Goal: Information Seeking & Learning: Learn about a topic

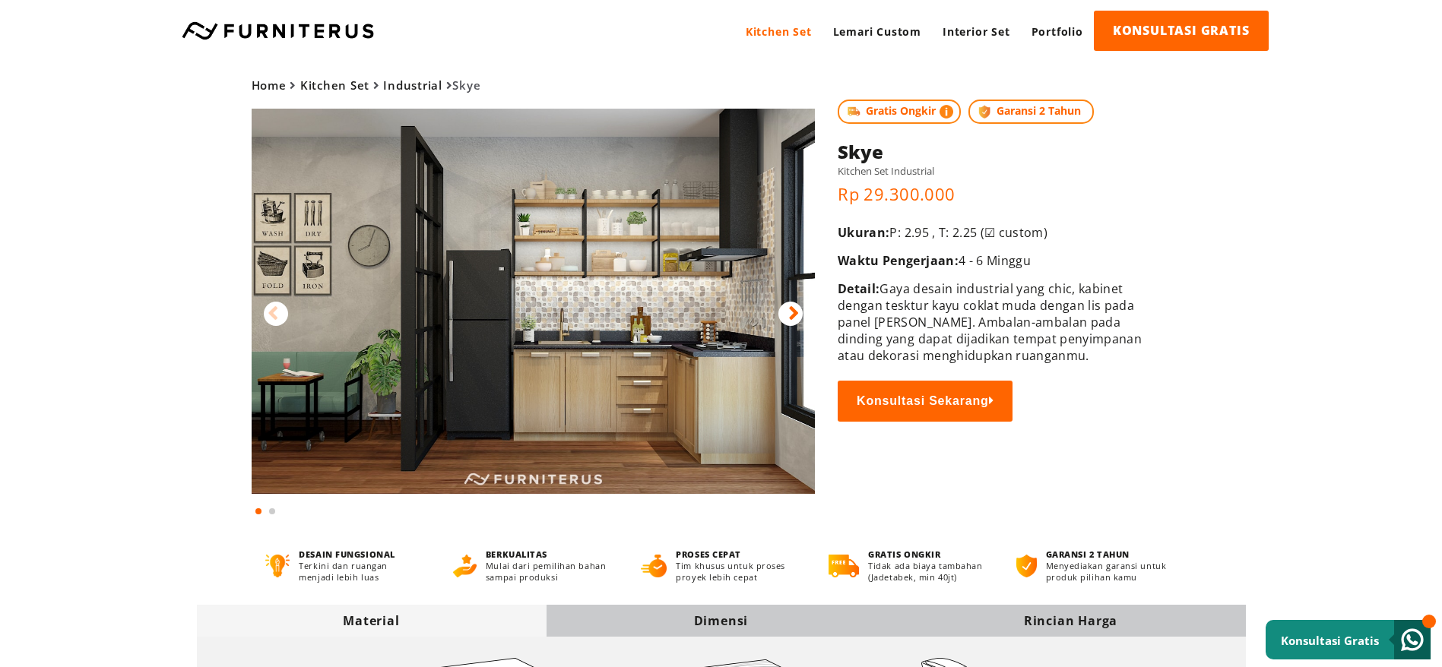
scroll to position [114, 0]
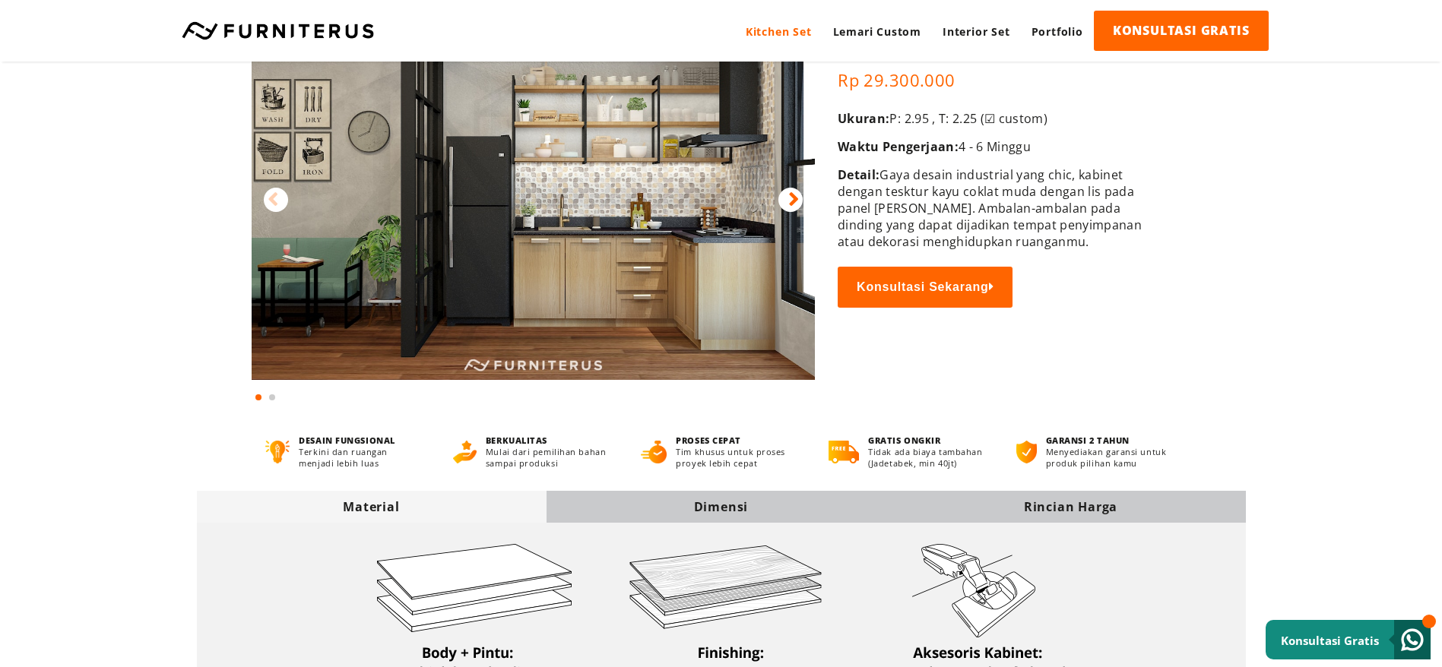
click at [615, 349] on img at bounding box center [534, 187] width 564 height 385
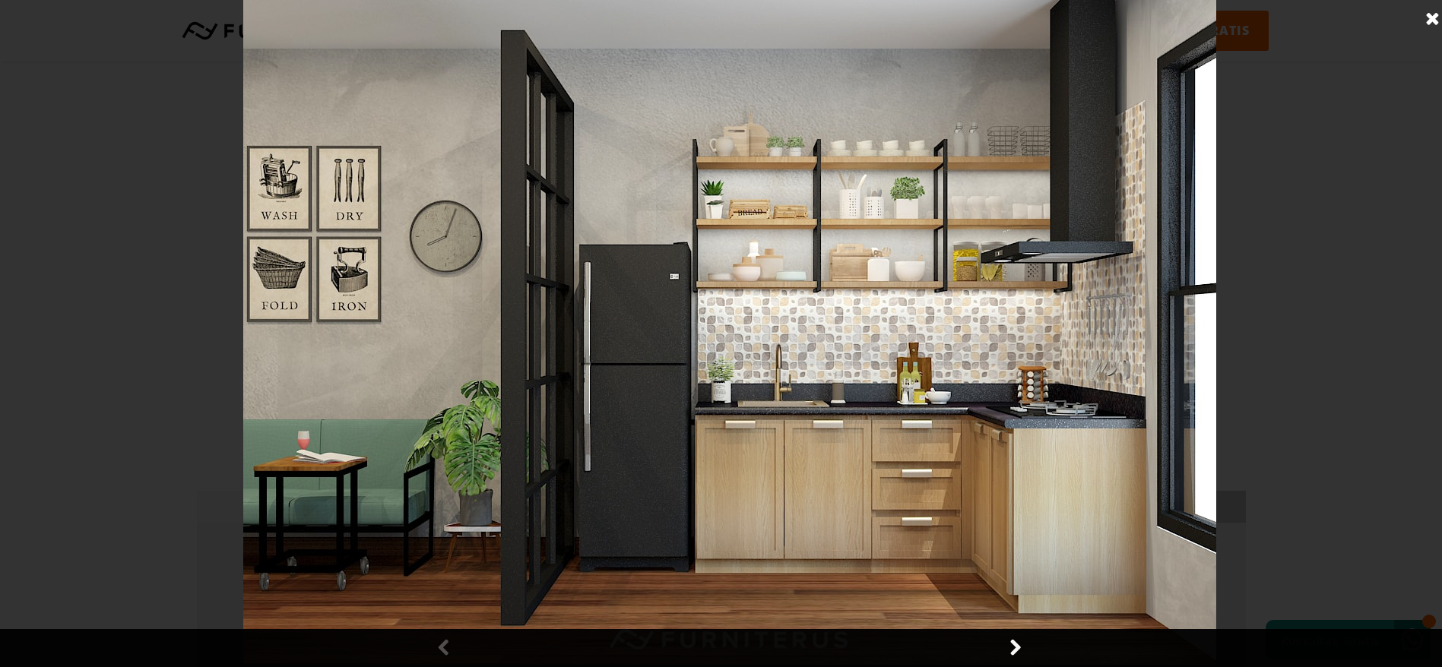
click at [1438, 18] on link at bounding box center [1433, 19] width 38 height 38
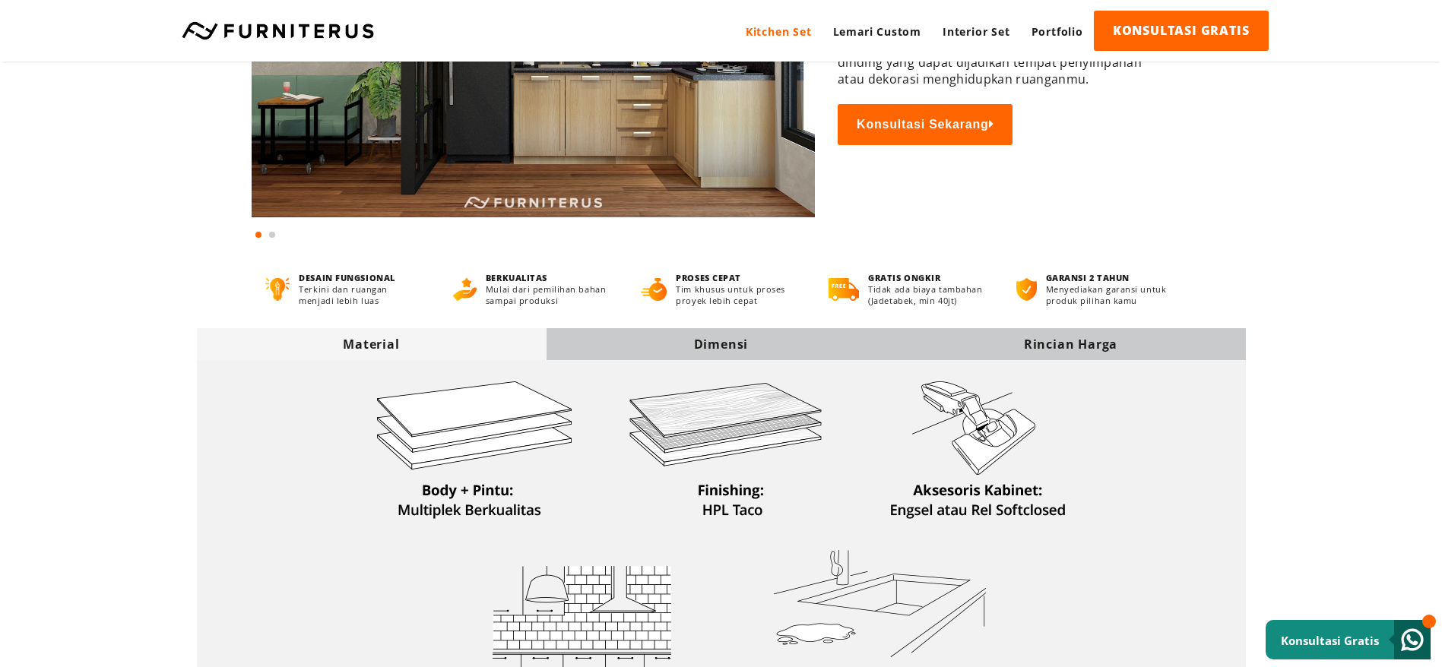
scroll to position [342, 0]
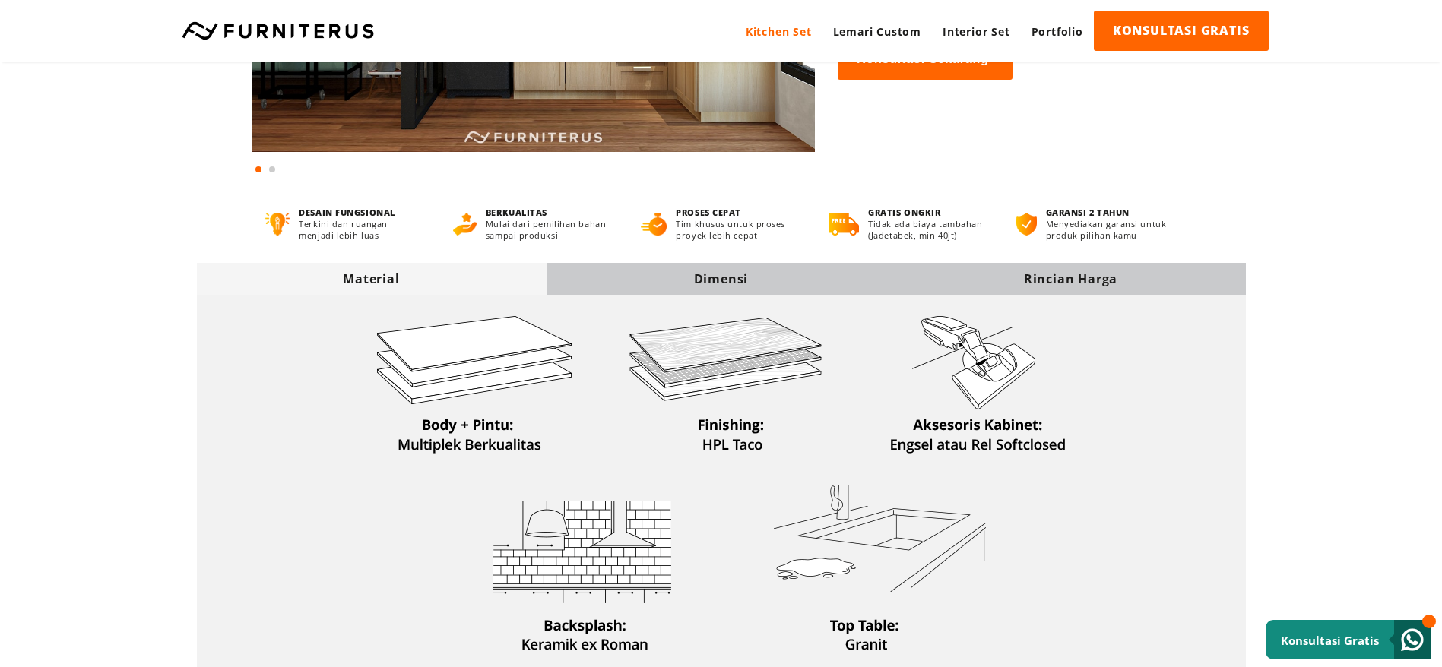
click at [767, 286] on div "Dimensi" at bounding box center [722, 279] width 350 height 17
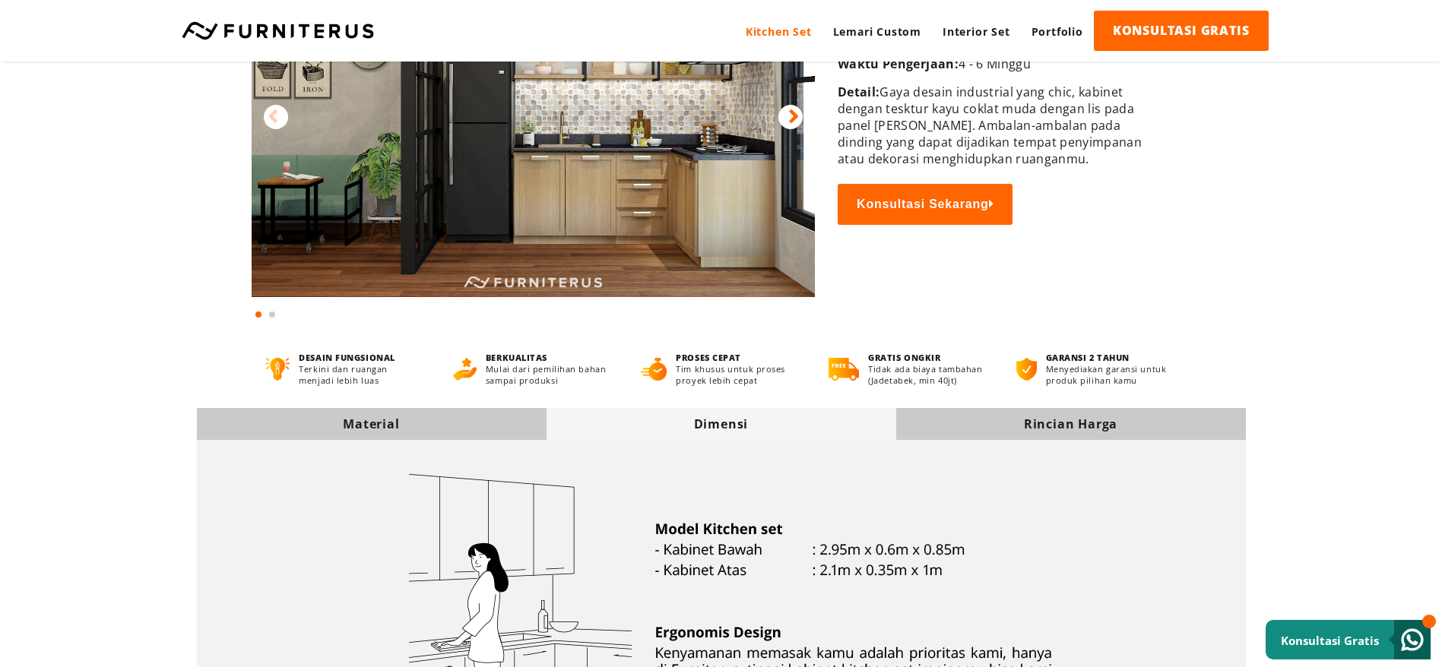
scroll to position [114, 0]
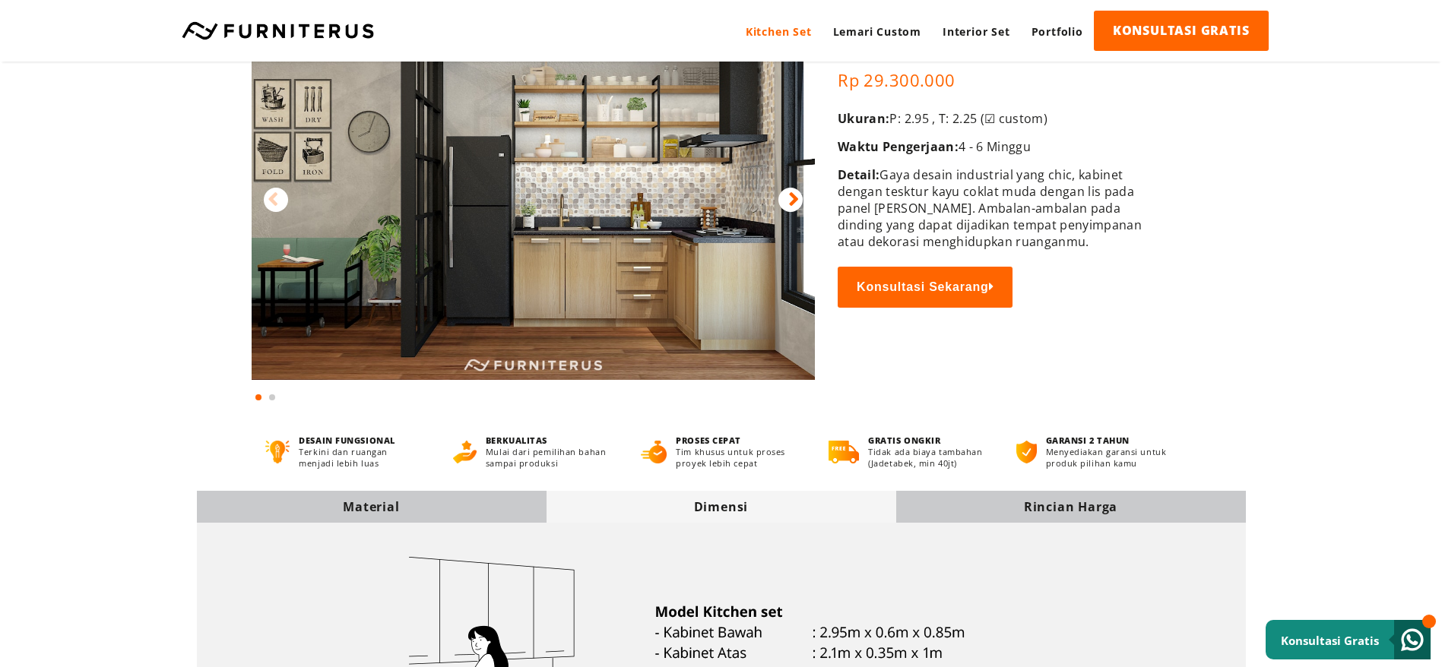
click at [794, 199] on icon at bounding box center [793, 200] width 11 height 22
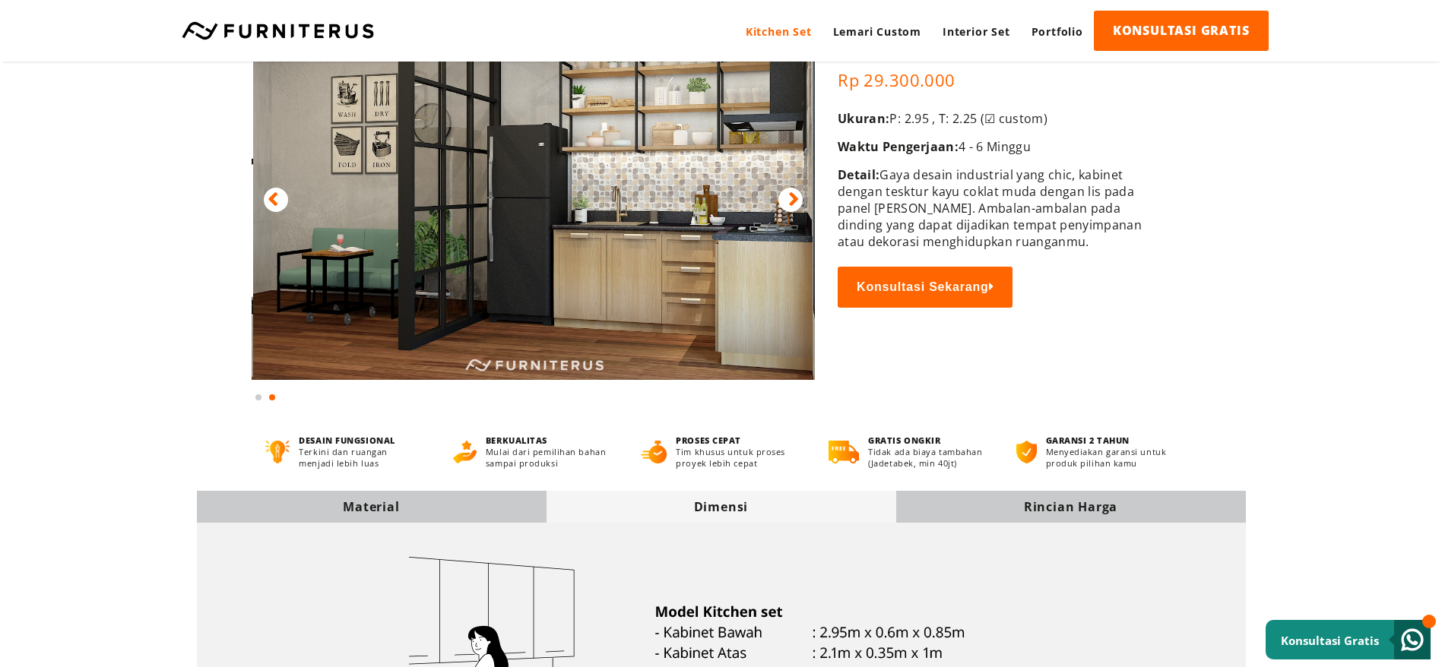
click at [598, 259] on img at bounding box center [535, 187] width 564 height 385
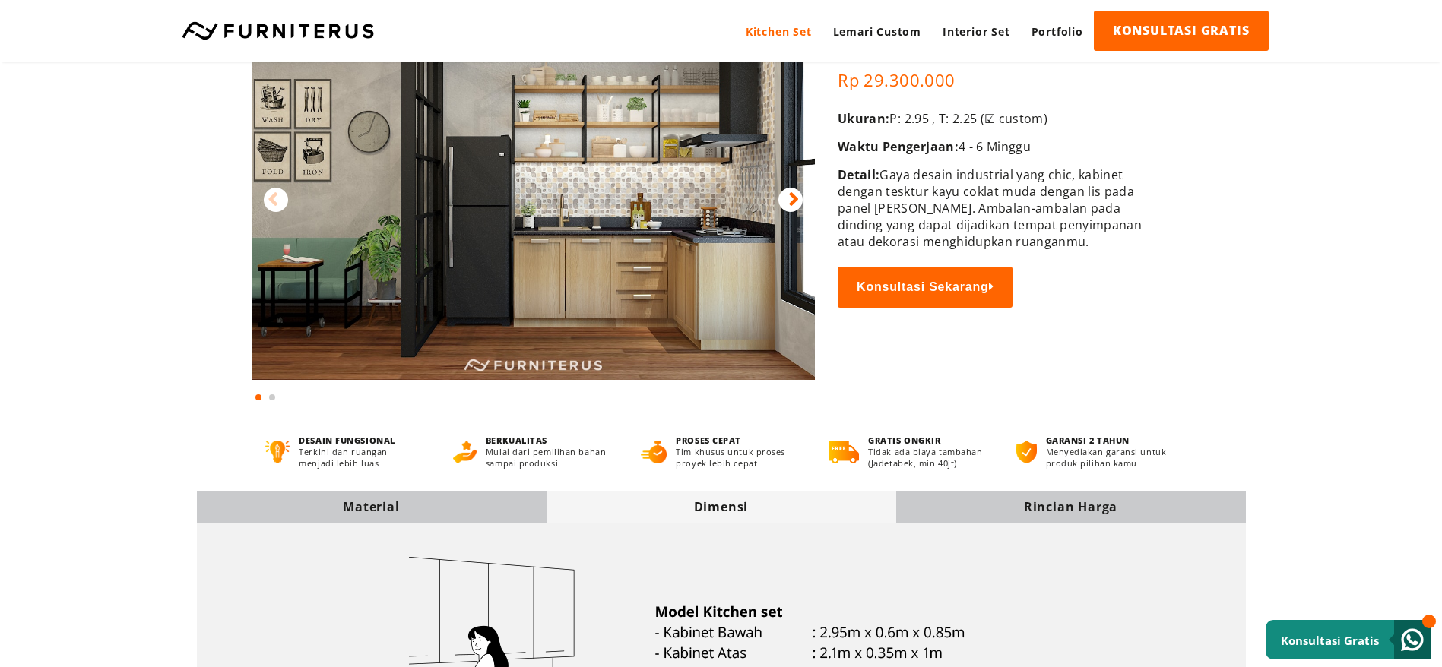
click at [647, 266] on img at bounding box center [534, 187] width 564 height 385
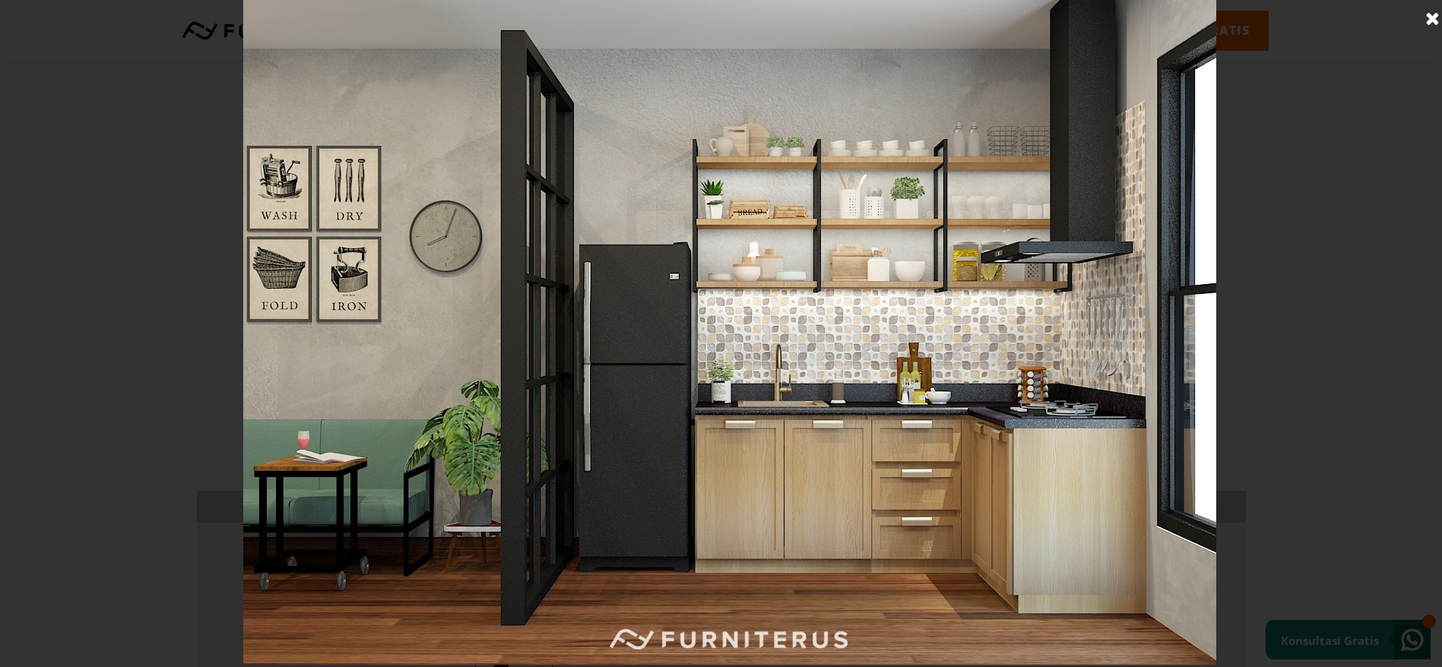
click at [1428, 24] on link at bounding box center [1433, 19] width 38 height 38
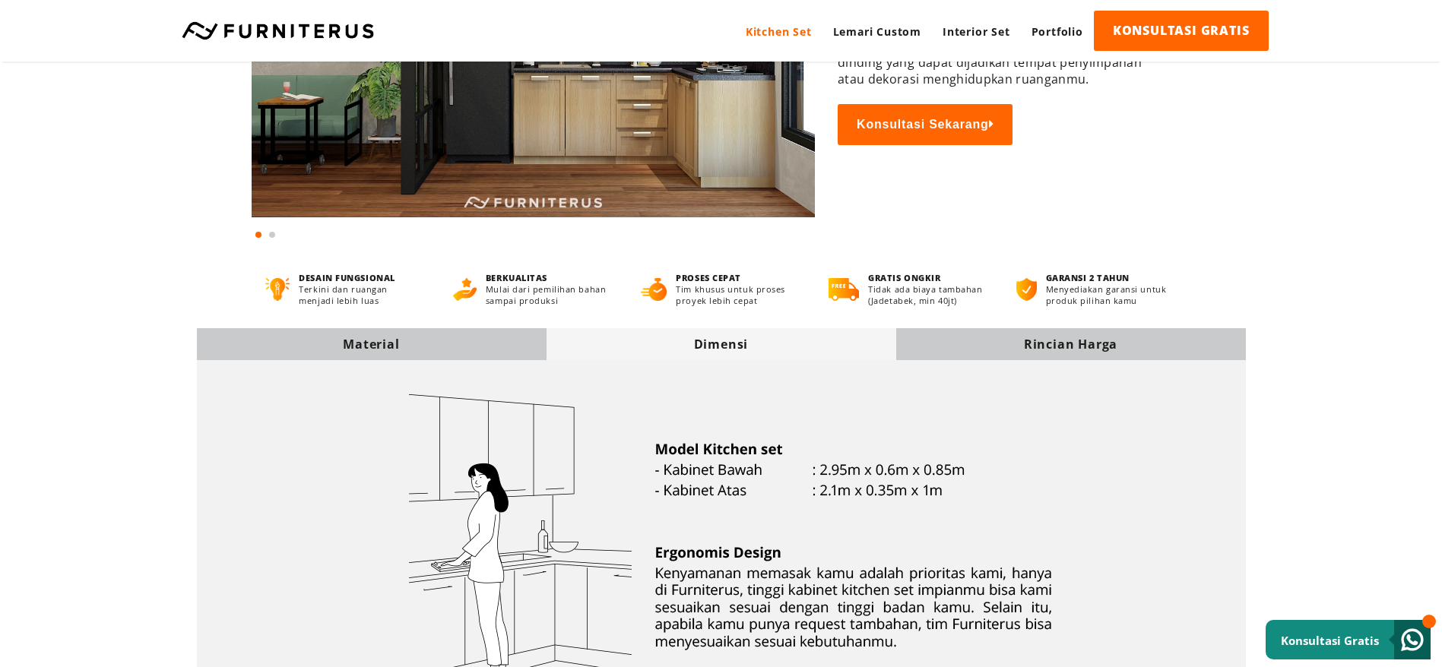
scroll to position [0, 0]
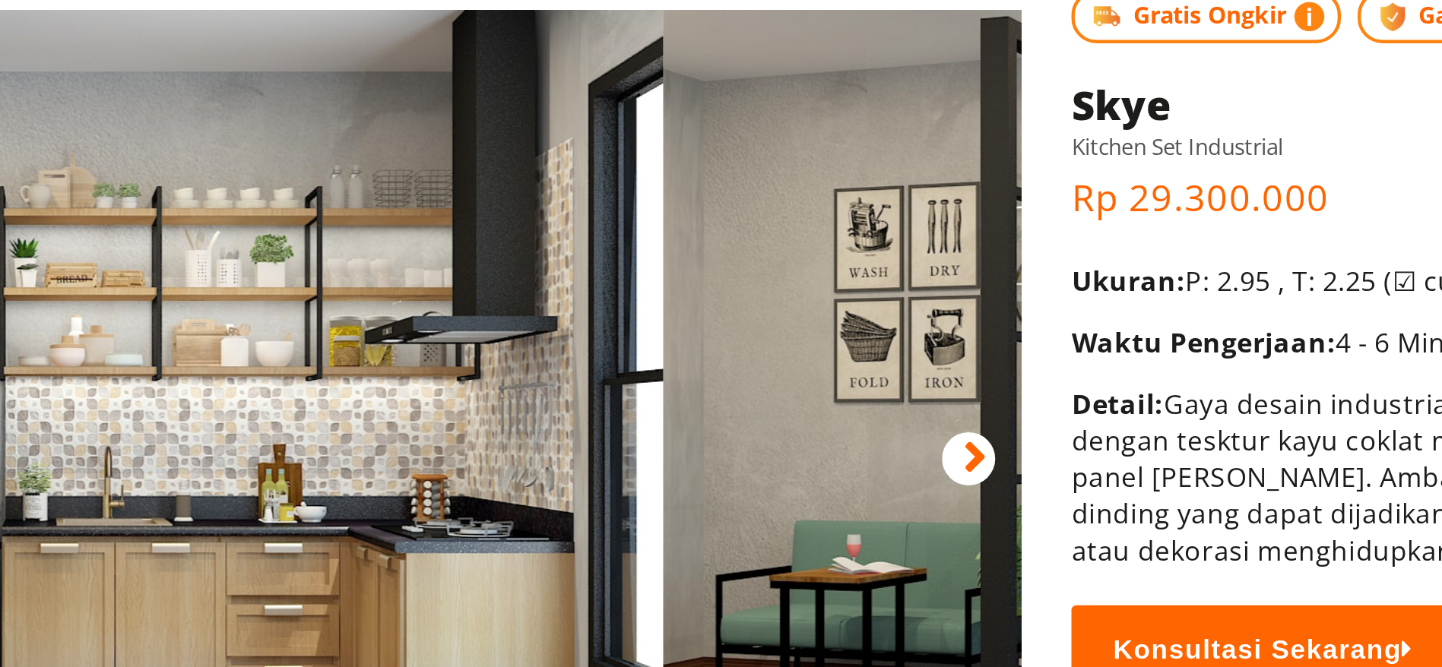
click at [348, 270] on img at bounding box center [369, 301] width 564 height 385
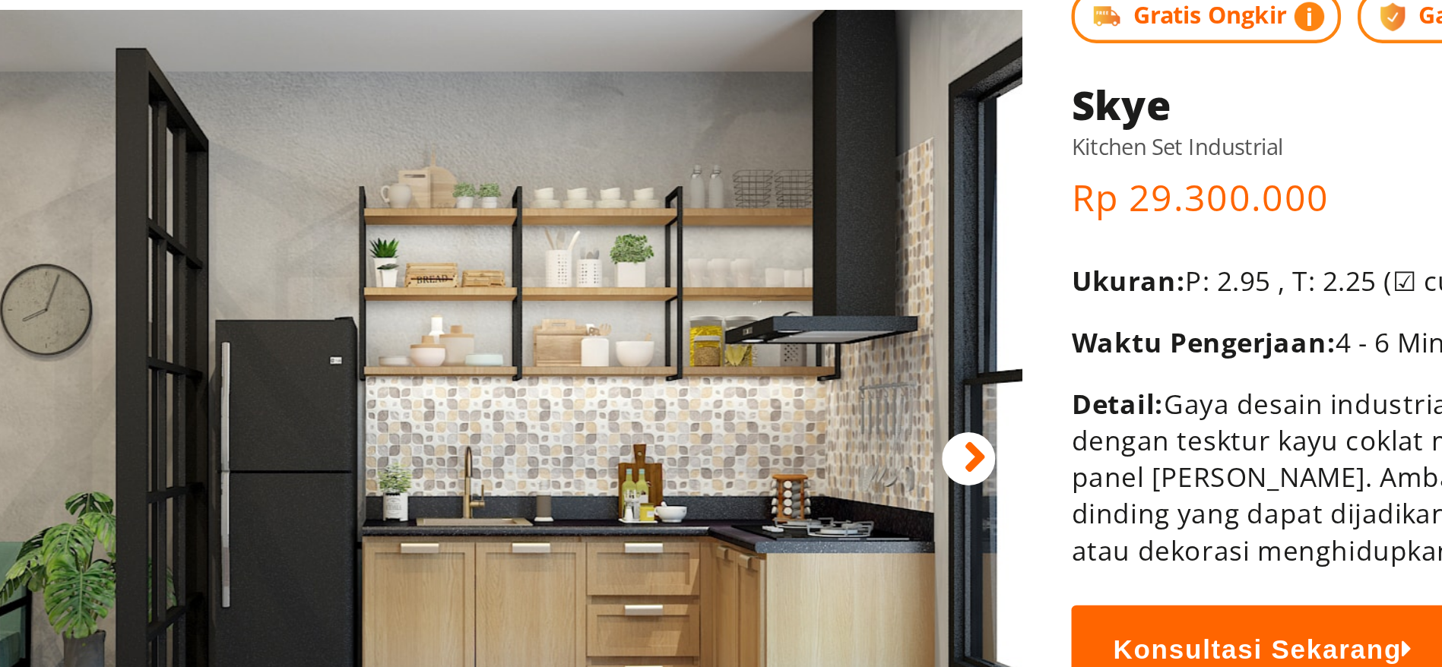
click at [362, 260] on img at bounding box center [534, 301] width 564 height 385
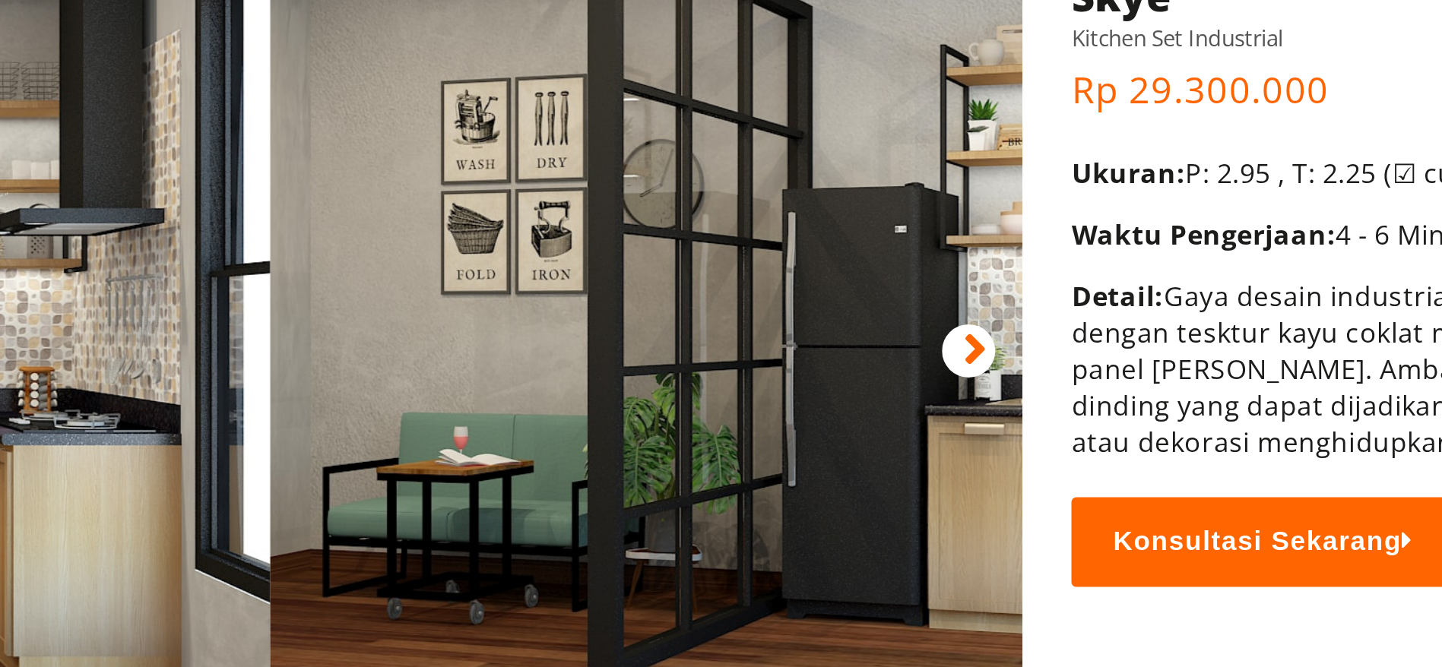
click at [844, 338] on div "Home Kitchen Set Industrial Skye Gratis Ongkir Garansi 2 Tahun Home" at bounding box center [721, 290] width 1095 height 457
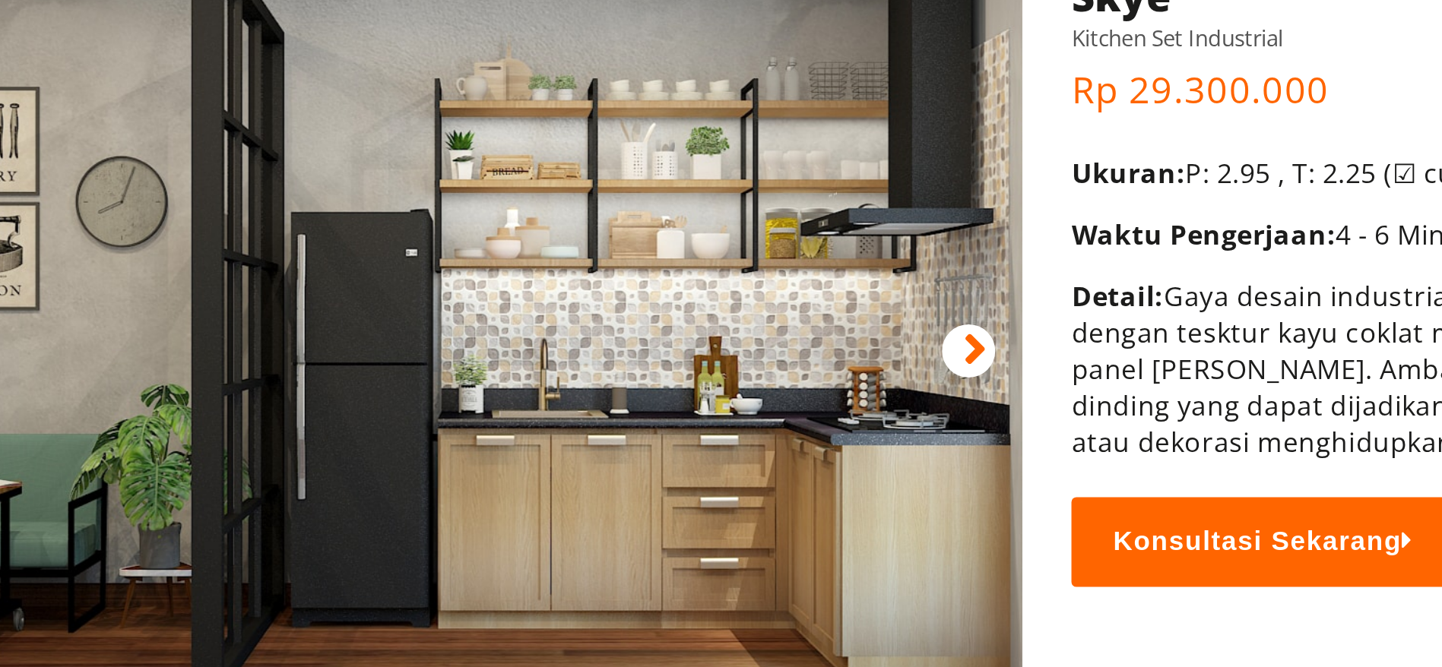
click at [1014, 340] on html "Kitchen Set Lemari Custom Interior Set Portfolio KONSULTASI GRATIS Kitchen Set …" at bounding box center [721, 333] width 1442 height 667
